Goal: Information Seeking & Learning: Learn about a topic

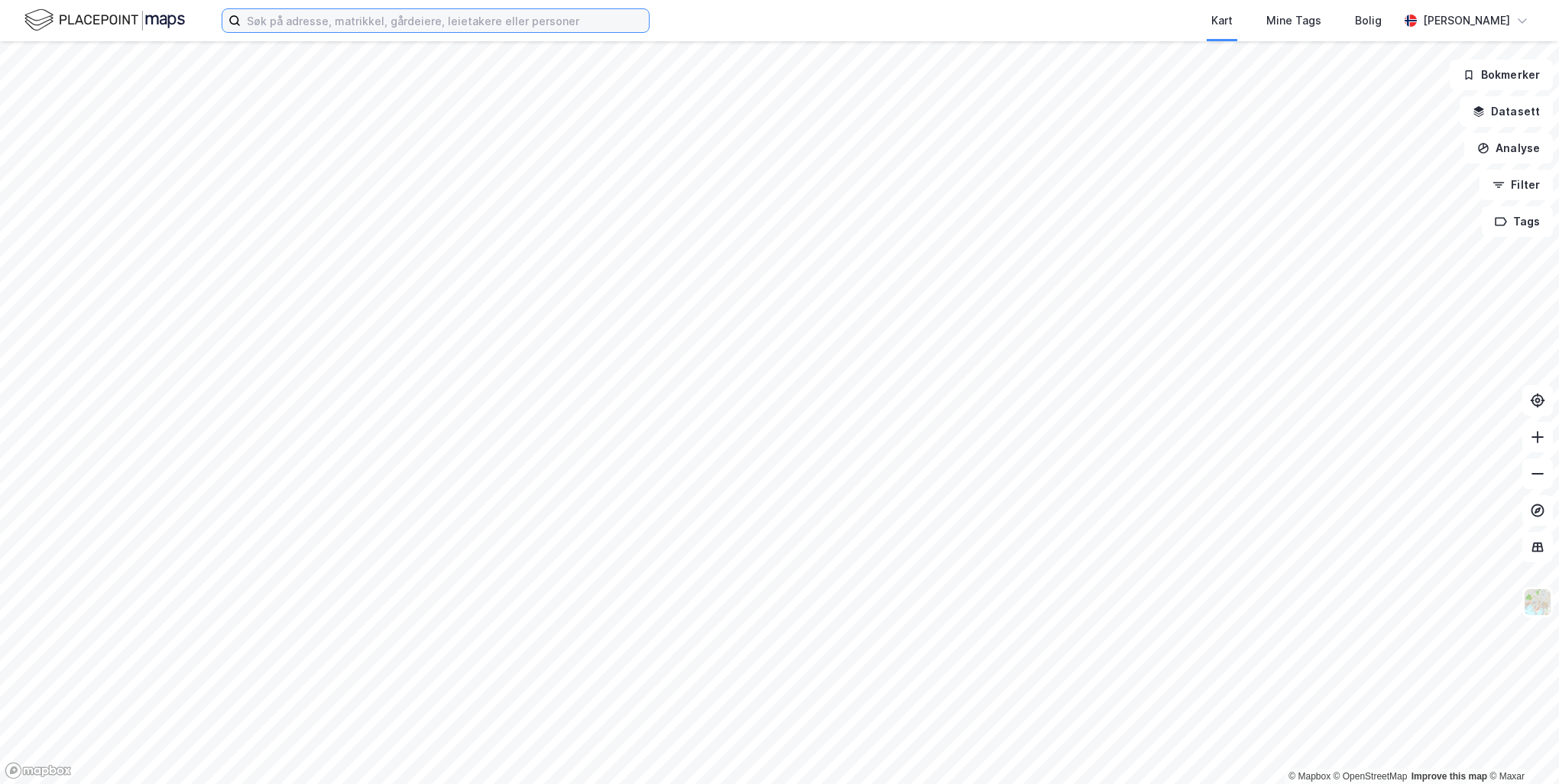
click at [275, 16] on input at bounding box center [445, 20] width 408 height 23
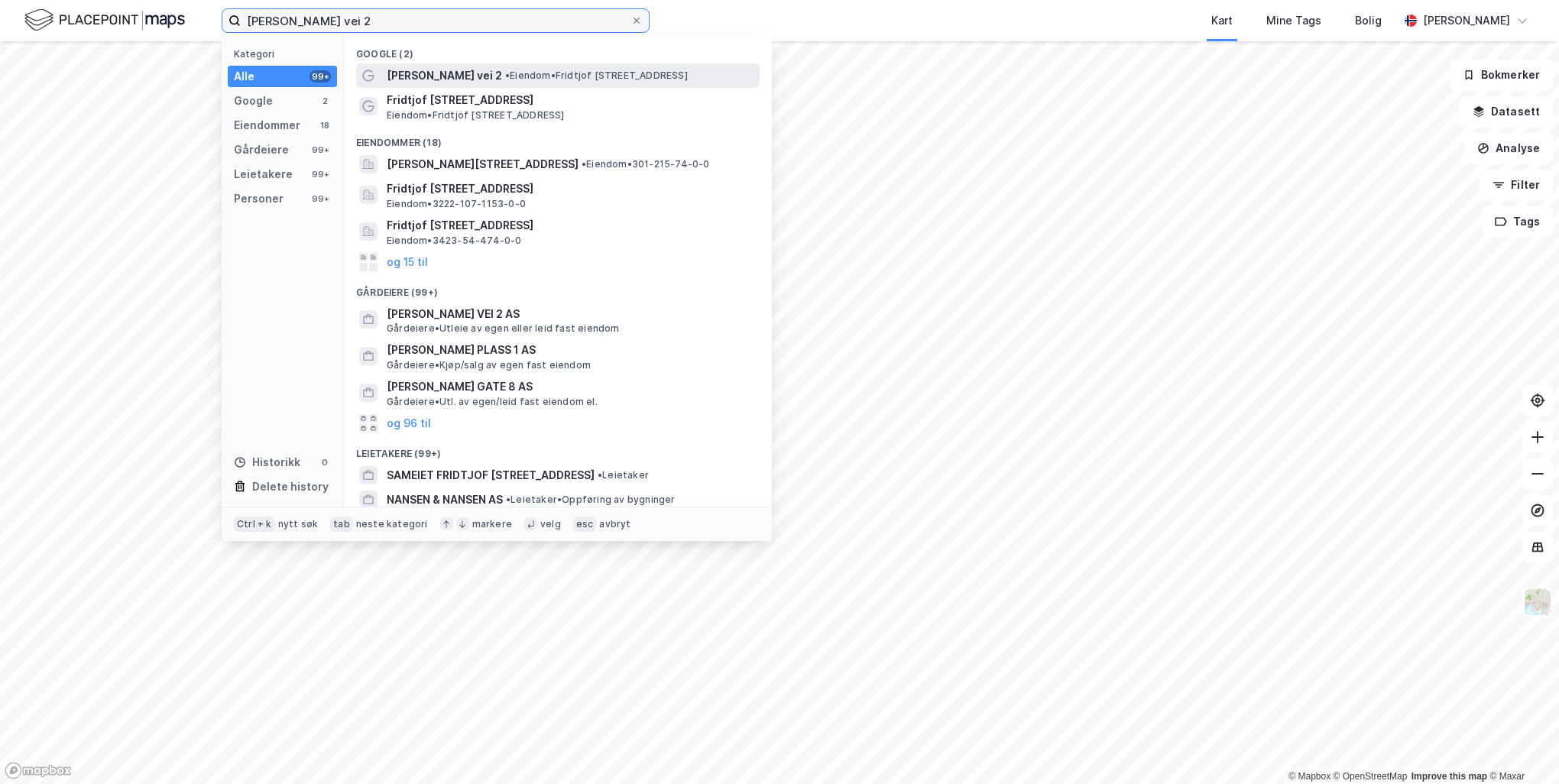
type input "[PERSON_NAME] vei 2"
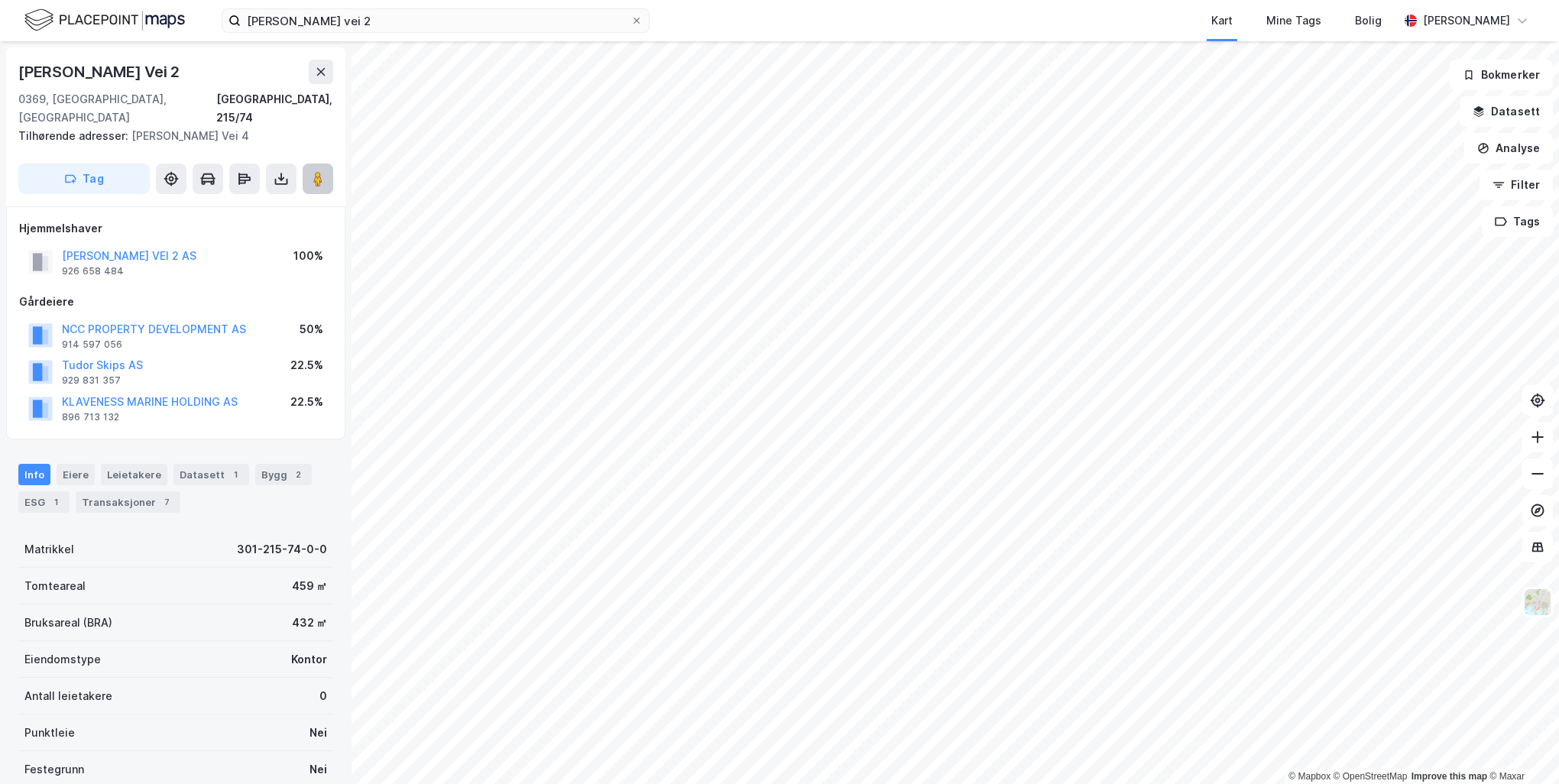
click at [315, 171] on image at bounding box center [318, 178] width 9 height 15
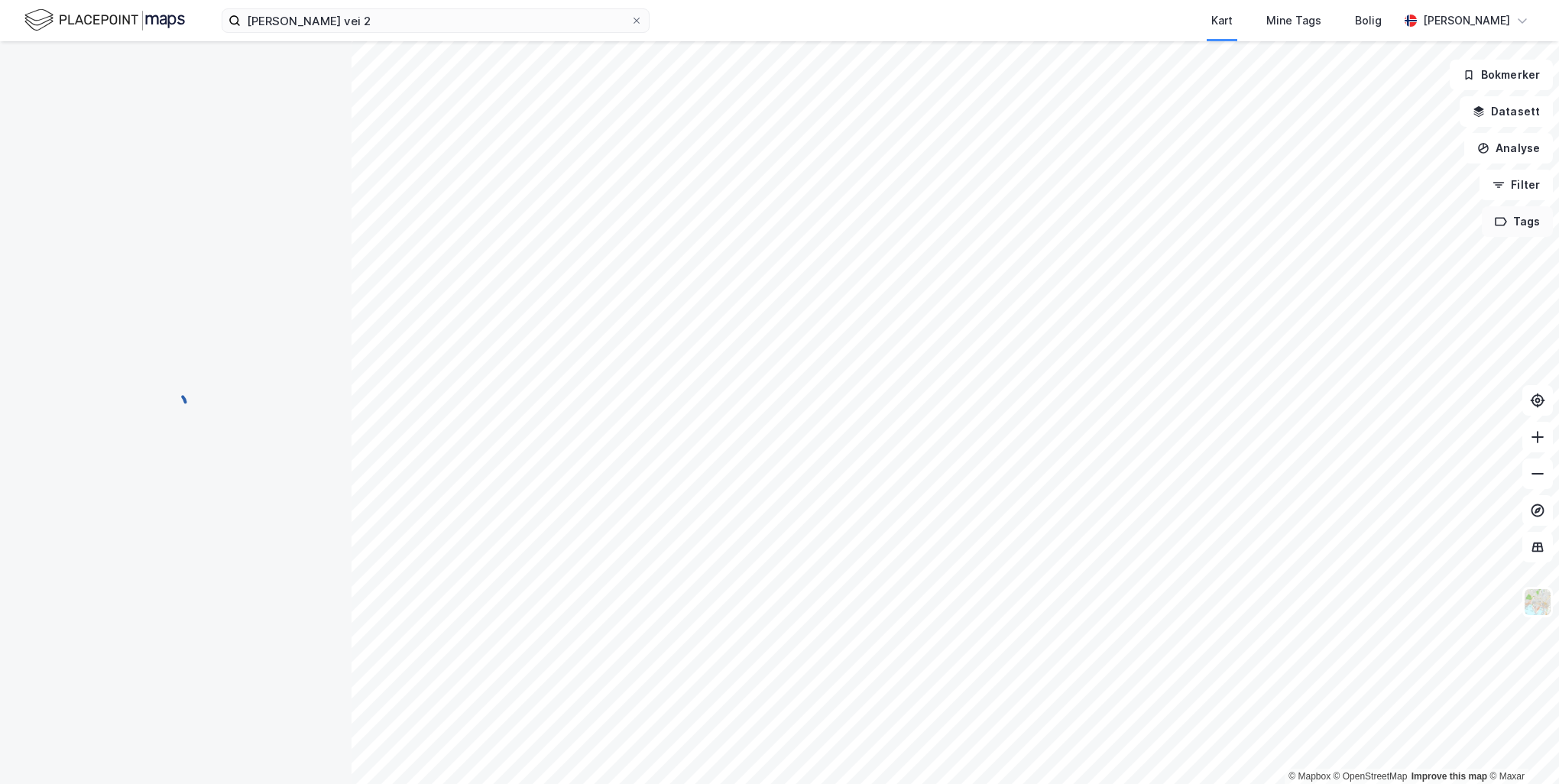
scroll to position [3, 0]
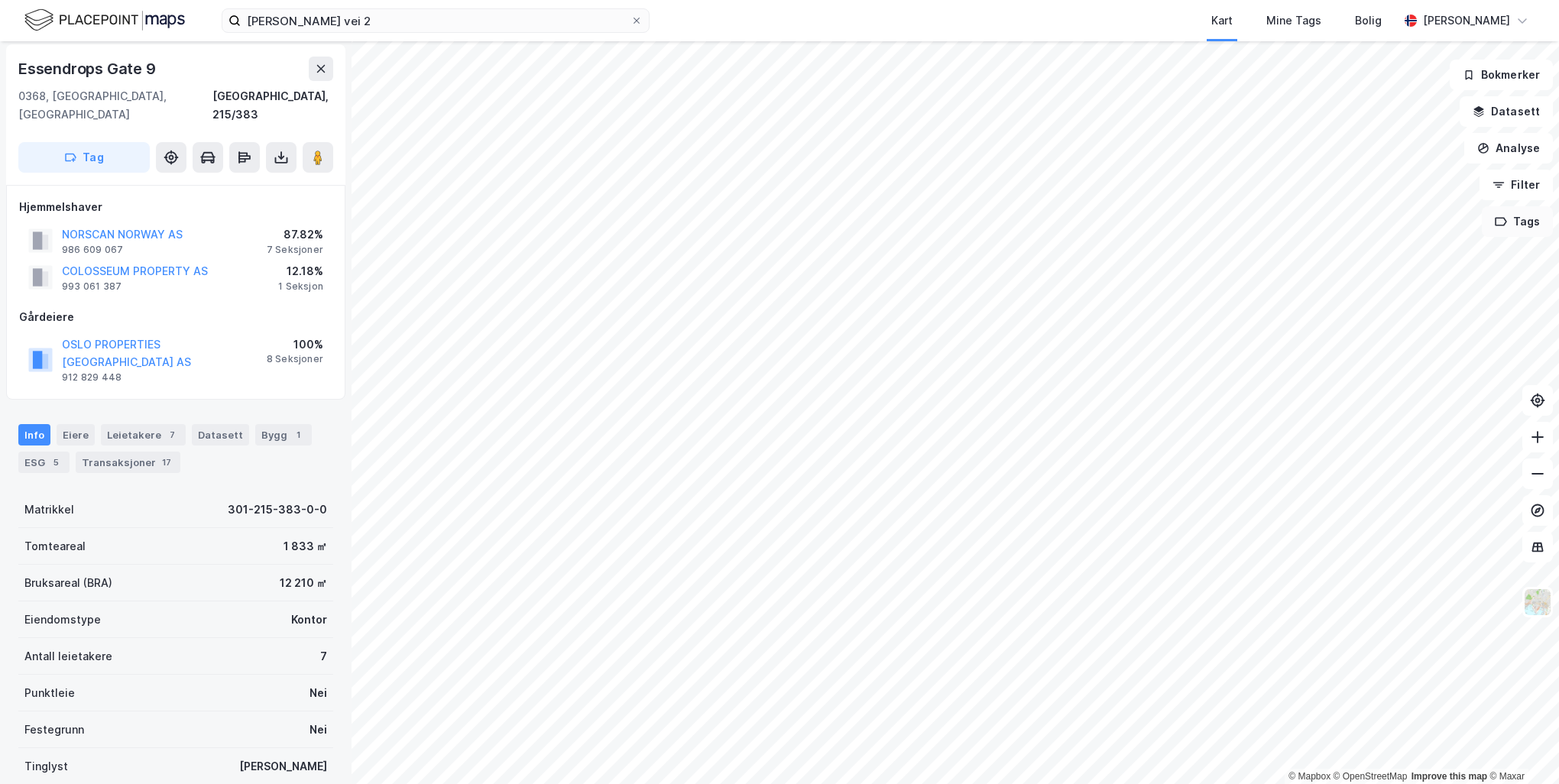
scroll to position [3, 0]
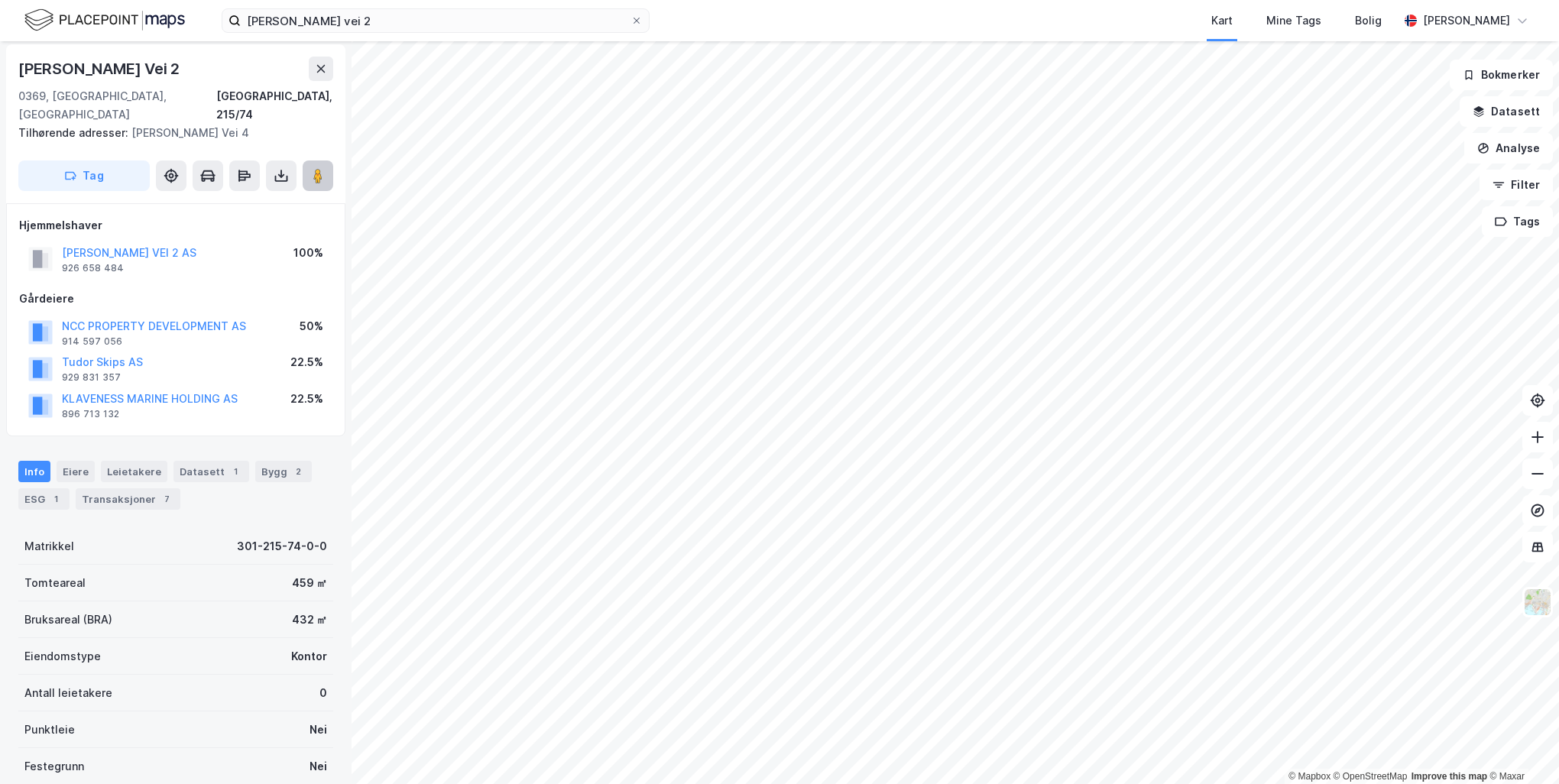
click at [324, 168] on icon at bounding box center [317, 175] width 15 height 15
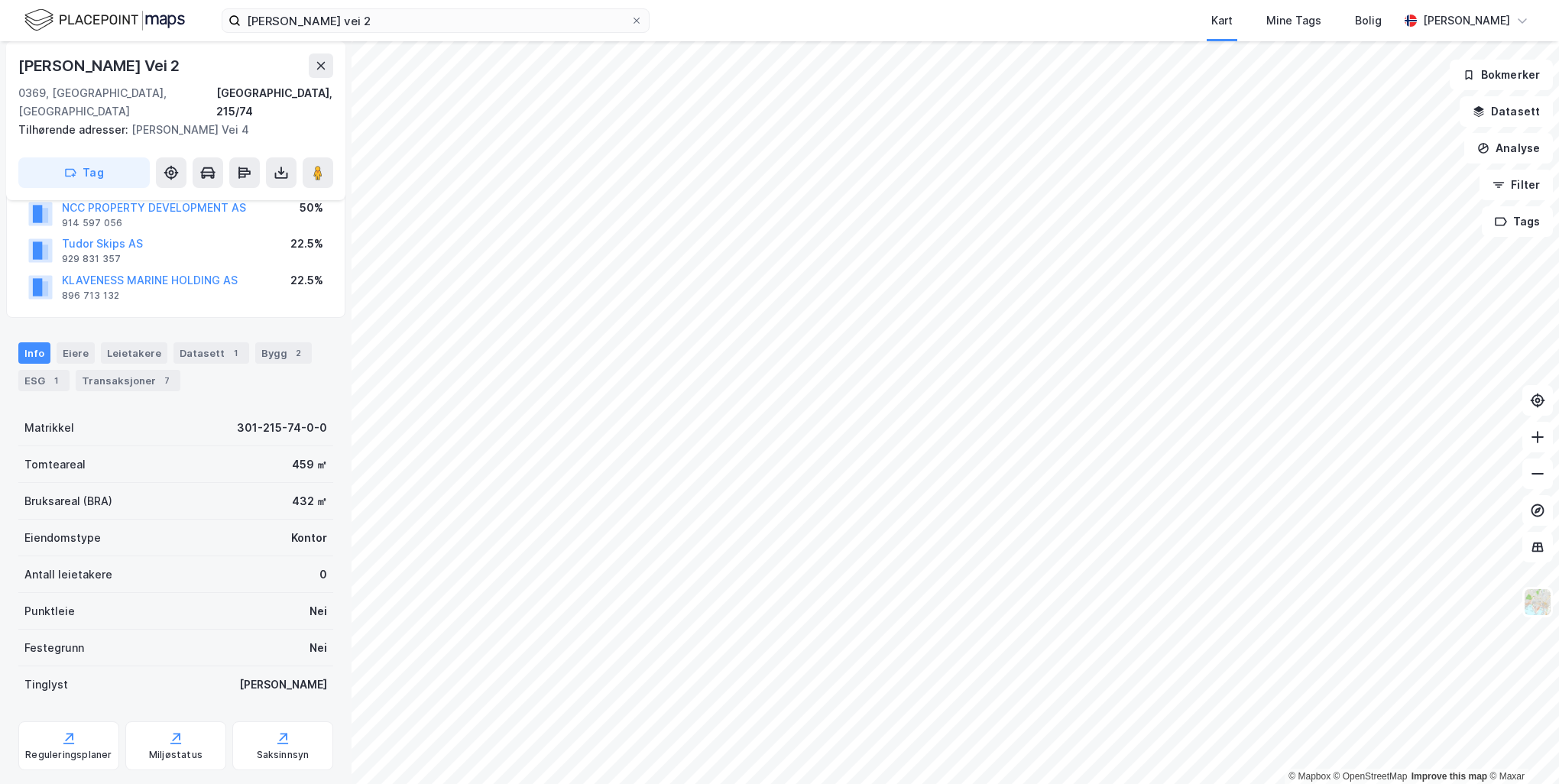
scroll to position [137, 0]
